Goal: Transaction & Acquisition: Book appointment/travel/reservation

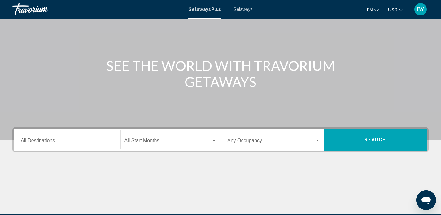
scroll to position [55, 0]
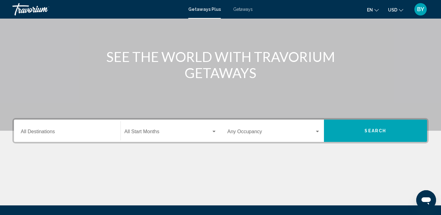
click at [215, 132] on div "Search widget" at bounding box center [213, 132] width 3 height 2
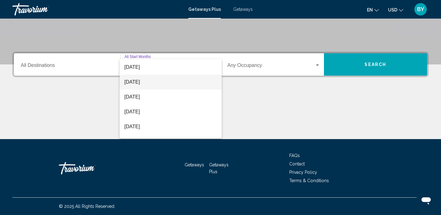
scroll to position [44, 0]
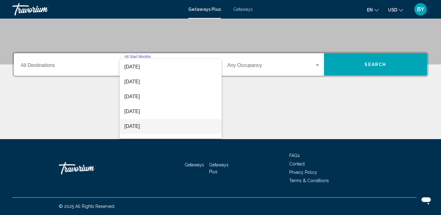
click at [168, 124] on span "February 2026" at bounding box center [170, 126] width 93 height 15
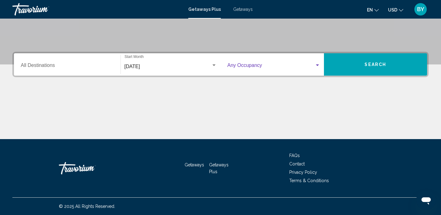
click at [317, 63] on div "Search widget" at bounding box center [317, 65] width 6 height 5
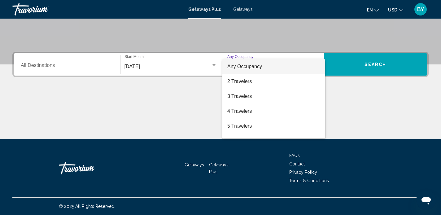
click at [379, 66] on div at bounding box center [220, 107] width 441 height 215
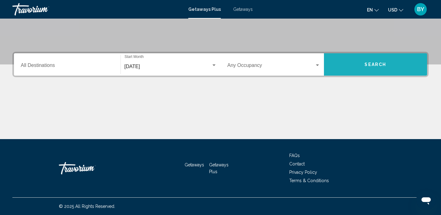
click at [376, 64] on span "Search" at bounding box center [375, 64] width 22 height 5
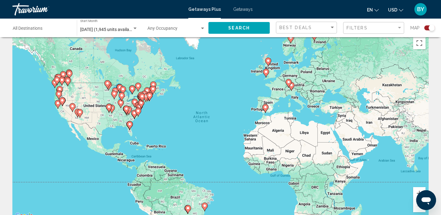
scroll to position [4, 0]
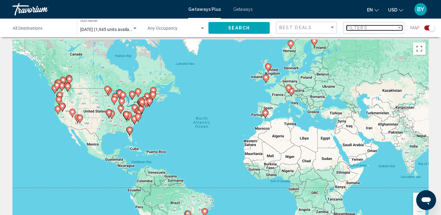
click at [397, 29] on div "Filter" at bounding box center [399, 27] width 6 height 5
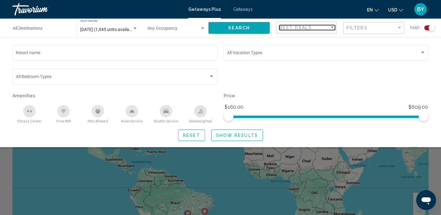
click at [303, 27] on span "Best Deals" at bounding box center [295, 27] width 32 height 5
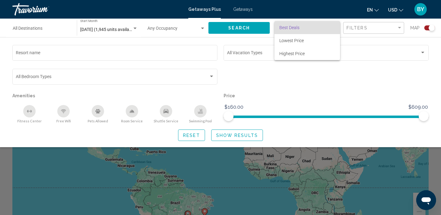
click at [296, 27] on span "Best Deals" at bounding box center [289, 27] width 20 height 5
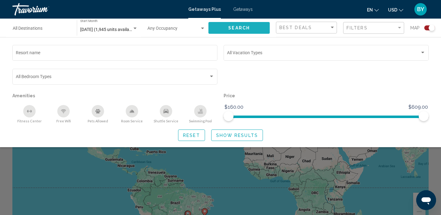
click at [247, 27] on span "Search" at bounding box center [239, 28] width 22 height 5
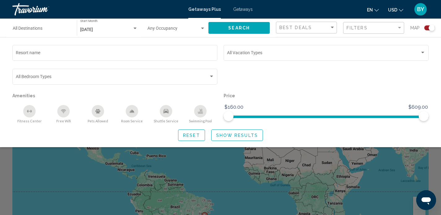
click at [229, 136] on span "Show Results" at bounding box center [237, 135] width 42 height 5
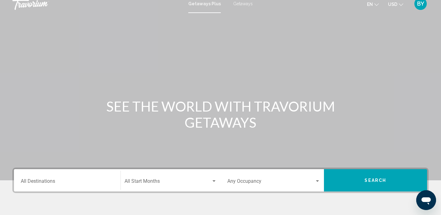
scroll to position [3, 0]
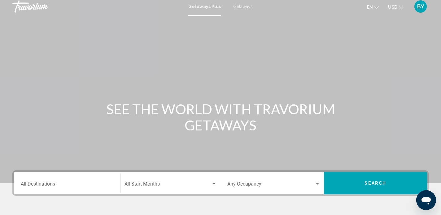
click at [241, 6] on span "Getaways" at bounding box center [242, 6] width 19 height 5
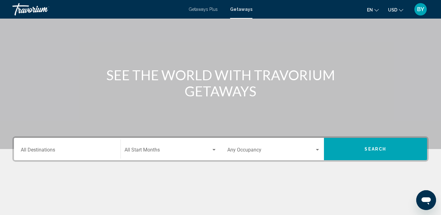
scroll to position [42, 0]
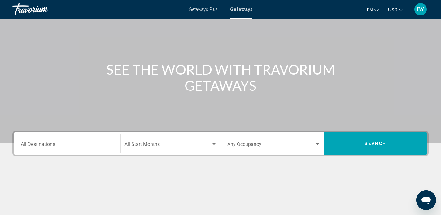
click at [213, 145] on div "Search widget" at bounding box center [214, 144] width 6 height 5
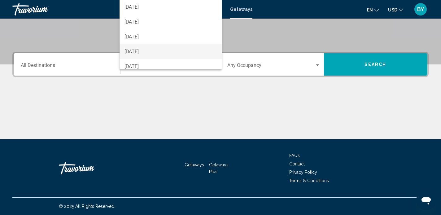
scroll to position [66, 0]
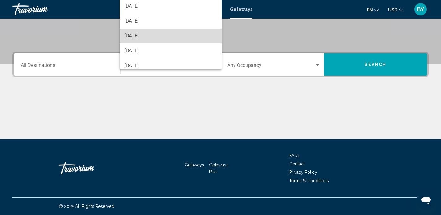
click at [156, 35] on span "February 2026" at bounding box center [170, 35] width 93 height 15
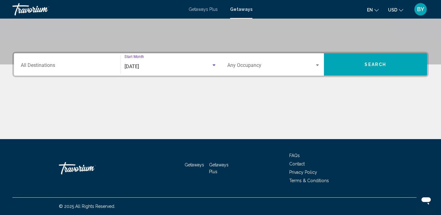
click at [365, 65] on span "Search" at bounding box center [375, 64] width 22 height 5
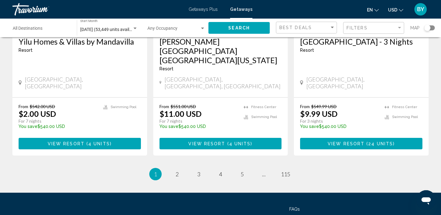
scroll to position [796, 0]
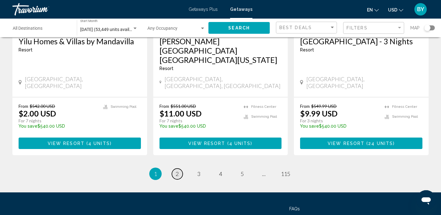
click at [177, 170] on span "2" at bounding box center [176, 173] width 3 height 7
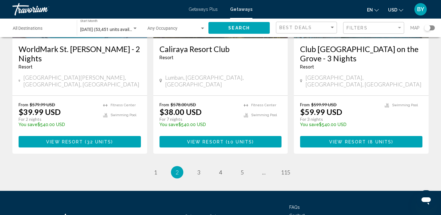
scroll to position [807, 0]
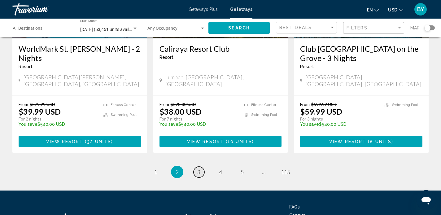
click at [198, 168] on span "3" at bounding box center [198, 171] width 3 height 7
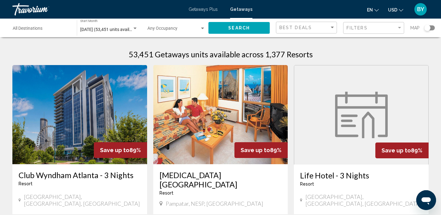
click at [414, 27] on span "Map" at bounding box center [414, 28] width 9 height 9
click at [428, 29] on div "Search widget" at bounding box center [427, 28] width 6 height 6
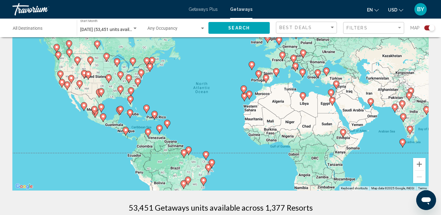
scroll to position [39, 0]
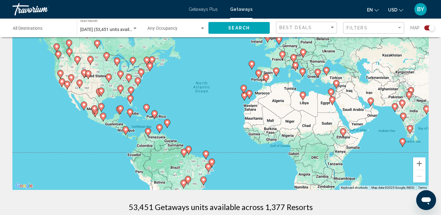
click at [94, 108] on image "Main content" at bounding box center [95, 108] width 4 height 4
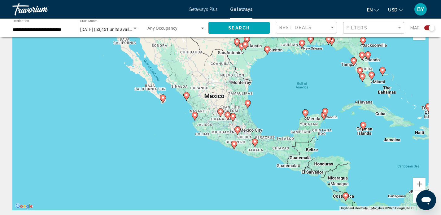
scroll to position [17, 0]
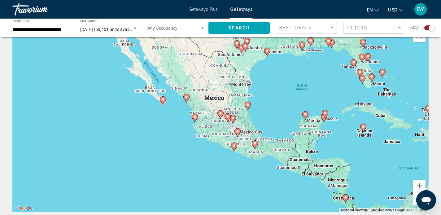
click at [220, 112] on image "Main content" at bounding box center [220, 113] width 4 height 4
type input "**********"
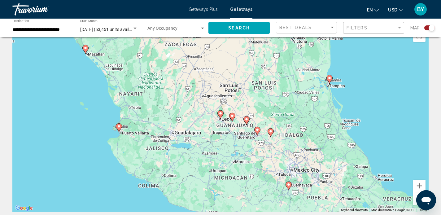
click at [234, 118] on icon "Main content" at bounding box center [232, 117] width 6 height 8
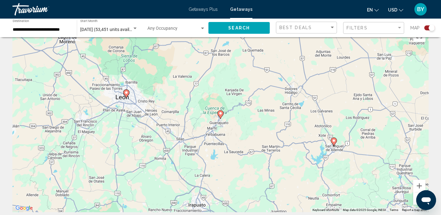
click at [219, 114] on image "Main content" at bounding box center [220, 113] width 4 height 4
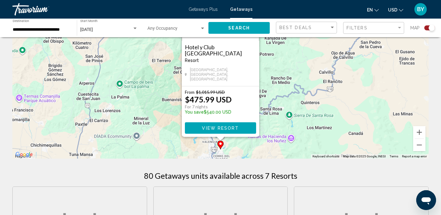
scroll to position [75, 0]
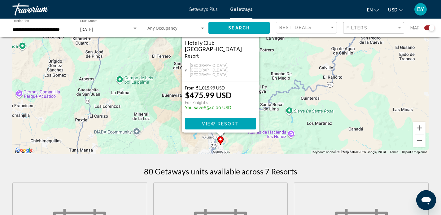
click at [316, 167] on div "80 Getaways units available across 7 Resorts" at bounding box center [220, 170] width 416 height 9
click at [233, 125] on span "View Resort" at bounding box center [220, 123] width 37 height 5
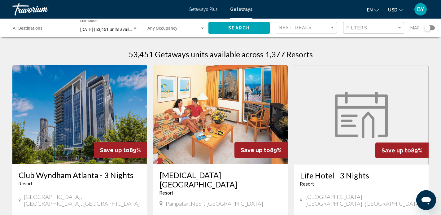
click at [26, 8] on div "Travorium" at bounding box center [43, 9] width 62 height 12
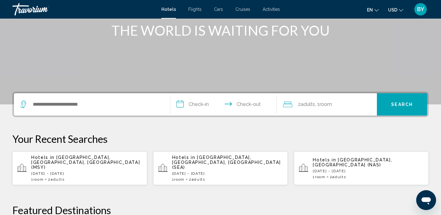
scroll to position [84, 0]
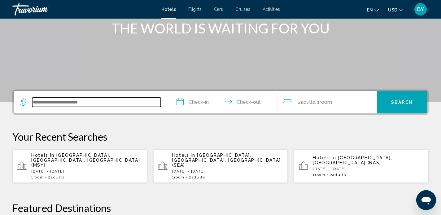
click at [52, 103] on input "Search widget" at bounding box center [96, 101] width 128 height 9
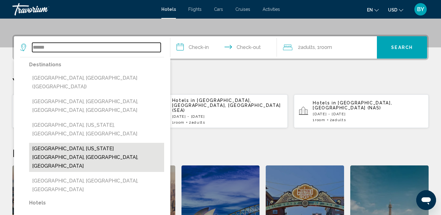
scroll to position [137, 0]
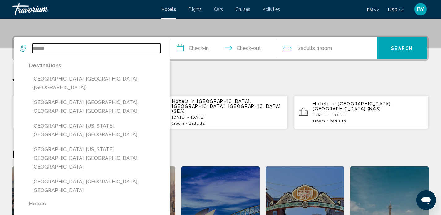
type input "******"
click at [199, 81] on p "Your Recent Searches" at bounding box center [220, 82] width 416 height 12
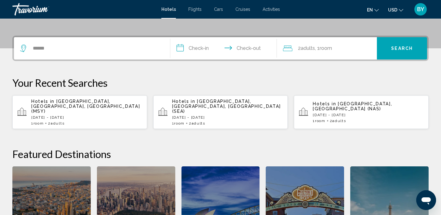
click at [204, 47] on input "**********" at bounding box center [224, 49] width 109 height 24
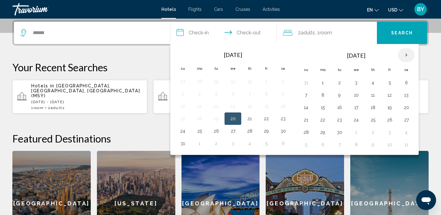
click at [408, 55] on th "Next month" at bounding box center [406, 55] width 17 height 14
click at [407, 55] on th "Next month" at bounding box center [406, 55] width 17 height 14
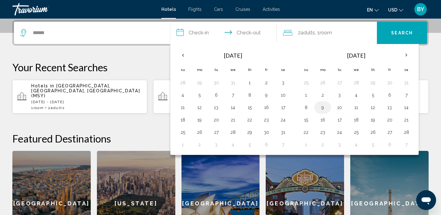
click at [321, 107] on button "9" at bounding box center [323, 107] width 10 height 9
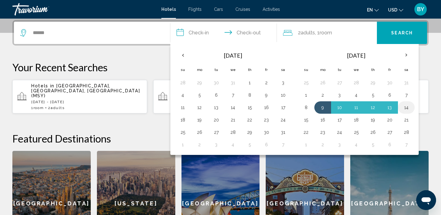
click at [404, 107] on button "14" at bounding box center [406, 107] width 10 height 9
type input "**********"
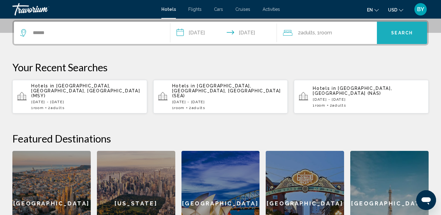
click at [403, 33] on span "Search" at bounding box center [402, 33] width 22 height 5
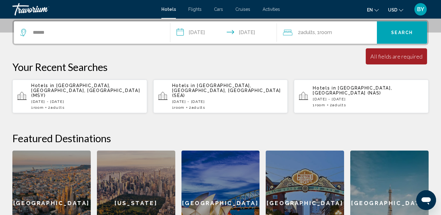
scroll to position [152, 0]
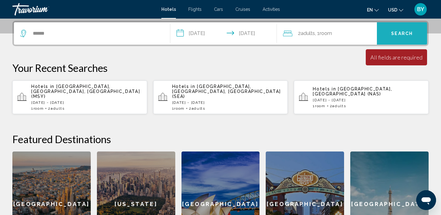
click at [397, 36] on button "Search" at bounding box center [402, 33] width 50 height 22
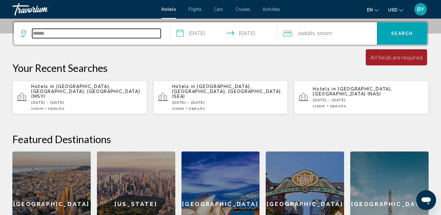
click at [80, 33] on input "******" at bounding box center [96, 33] width 128 height 9
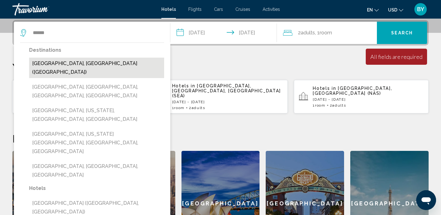
click at [77, 63] on button "[GEOGRAPHIC_DATA], [GEOGRAPHIC_DATA] ([GEOGRAPHIC_DATA])" at bounding box center [96, 68] width 135 height 20
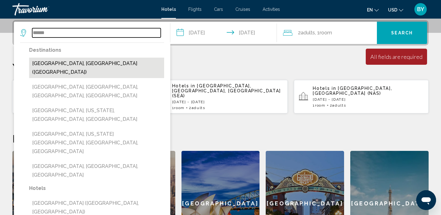
type input "**********"
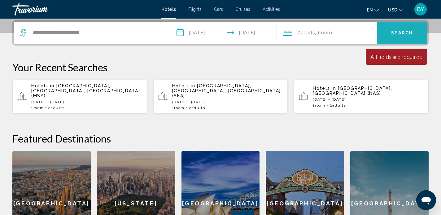
click at [403, 33] on span "Search" at bounding box center [402, 33] width 22 height 5
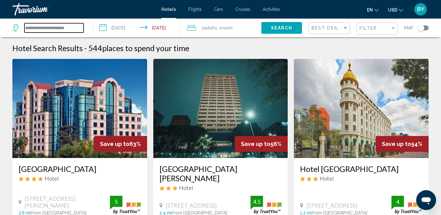
click at [83, 26] on input "**********" at bounding box center [53, 27] width 59 height 9
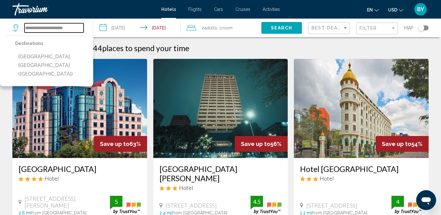
click at [78, 28] on input "**********" at bounding box center [53, 27] width 59 height 9
type input "*"
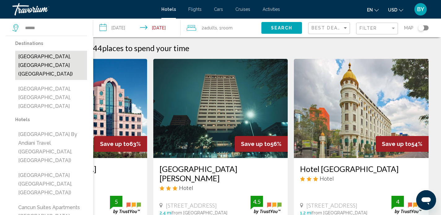
click at [51, 56] on button "[GEOGRAPHIC_DATA], [GEOGRAPHIC_DATA] ([GEOGRAPHIC_DATA])" at bounding box center [51, 65] width 72 height 29
type input "**********"
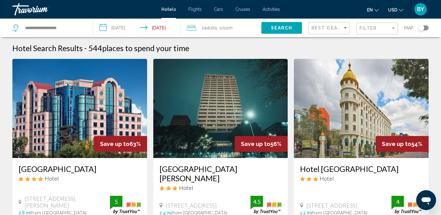
click at [279, 24] on button "Search" at bounding box center [281, 27] width 41 height 11
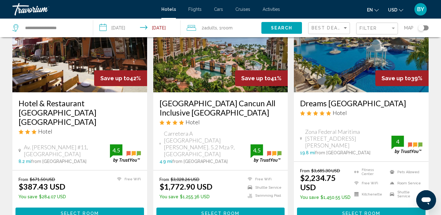
scroll to position [753, 0]
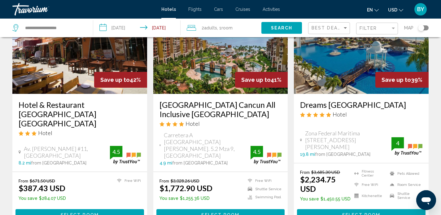
click at [208, 212] on span "Select Room" at bounding box center [220, 214] width 38 height 5
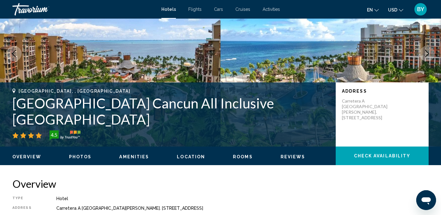
scroll to position [52, 0]
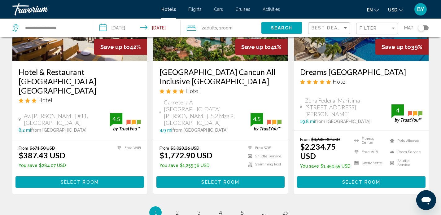
scroll to position [784, 0]
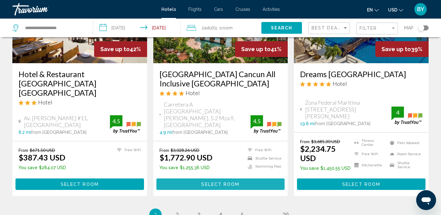
click at [217, 182] on span "Select Room" at bounding box center [220, 184] width 38 height 5
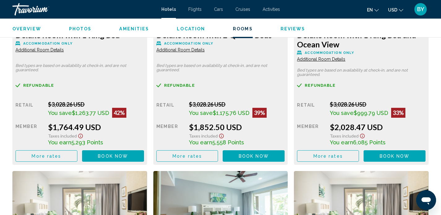
scroll to position [929, 0]
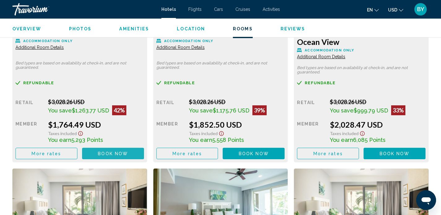
click at [116, 153] on span "Book now" at bounding box center [113, 153] width 30 height 5
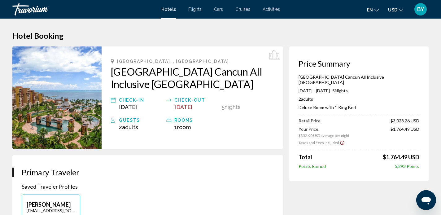
click at [195, 10] on span "Flights" at bounding box center [194, 9] width 13 height 5
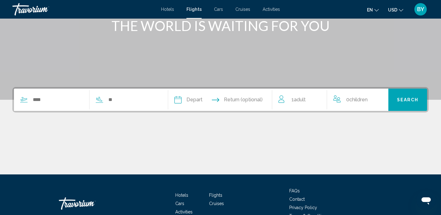
scroll to position [90, 0]
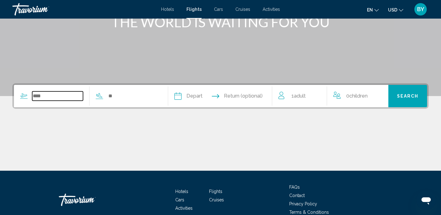
click at [60, 97] on input "Search widget" at bounding box center [57, 95] width 51 height 9
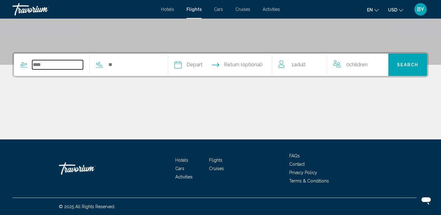
scroll to position [121, 0]
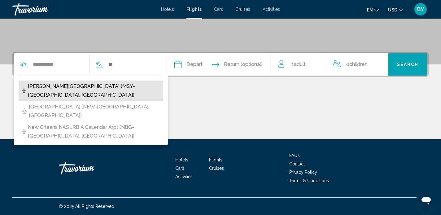
click at [50, 86] on span "[PERSON_NAME][GEOGRAPHIC_DATA] (MSY-[GEOGRAPHIC_DATA], [GEOGRAPHIC_DATA])" at bounding box center [94, 90] width 132 height 17
type input "**********"
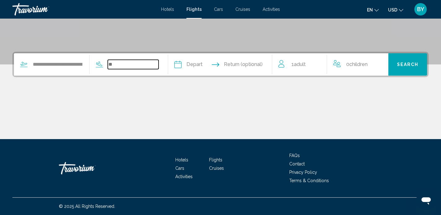
click at [147, 66] on input "Search widget" at bounding box center [133, 64] width 51 height 9
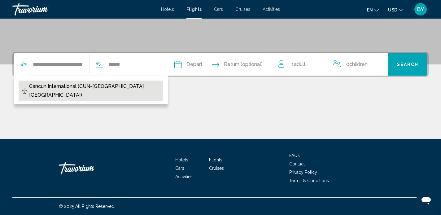
click at [127, 88] on span "Cancun International (CUN-[GEOGRAPHIC_DATA], [GEOGRAPHIC_DATA])" at bounding box center [94, 90] width 131 height 17
type input "**********"
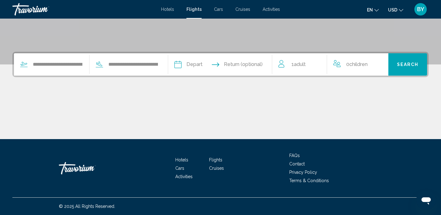
click at [201, 65] on input "Depart date" at bounding box center [198, 65] width 51 height 24
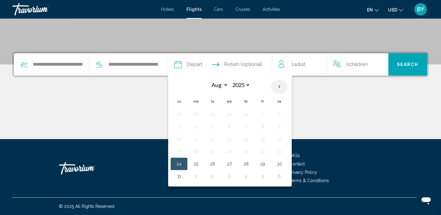
click at [281, 86] on th "Next month" at bounding box center [279, 87] width 17 height 14
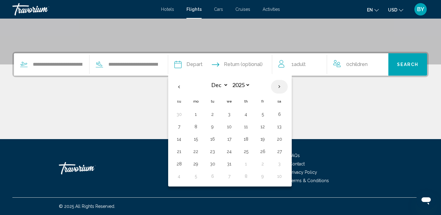
select select "*"
select select "****"
click at [281, 86] on th "Next month" at bounding box center [279, 87] width 17 height 14
select select "*"
click at [201, 140] on button "9" at bounding box center [196, 139] width 10 height 9
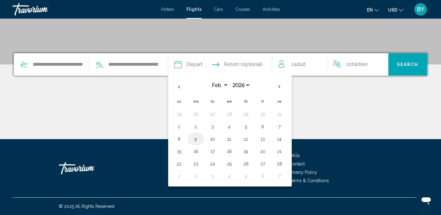
type input "**********"
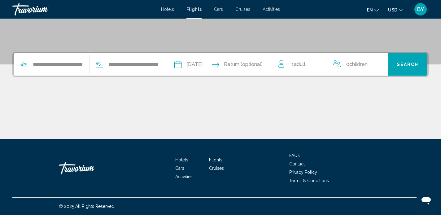
click at [263, 65] on input "Return date" at bounding box center [248, 65] width 51 height 24
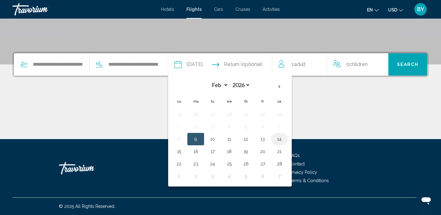
click at [284, 140] on button "14" at bounding box center [279, 139] width 10 height 9
type input "**********"
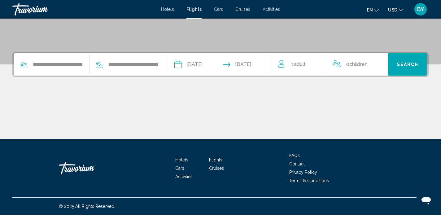
click at [307, 65] on div "1 Adult Adults" at bounding box center [302, 64] width 49 height 9
click at [315, 62] on icon "Increment adults" at bounding box center [318, 62] width 6 height 7
click at [410, 64] on span "Search" at bounding box center [408, 64] width 22 height 5
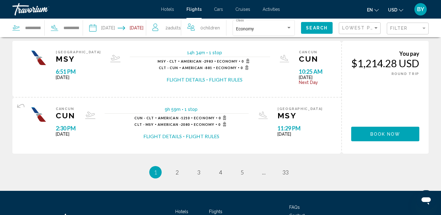
scroll to position [637, 0]
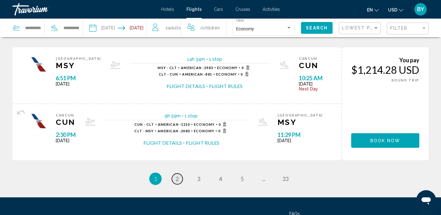
click at [176, 179] on span "2" at bounding box center [176, 178] width 3 height 7
